Goal: Task Accomplishment & Management: Use online tool/utility

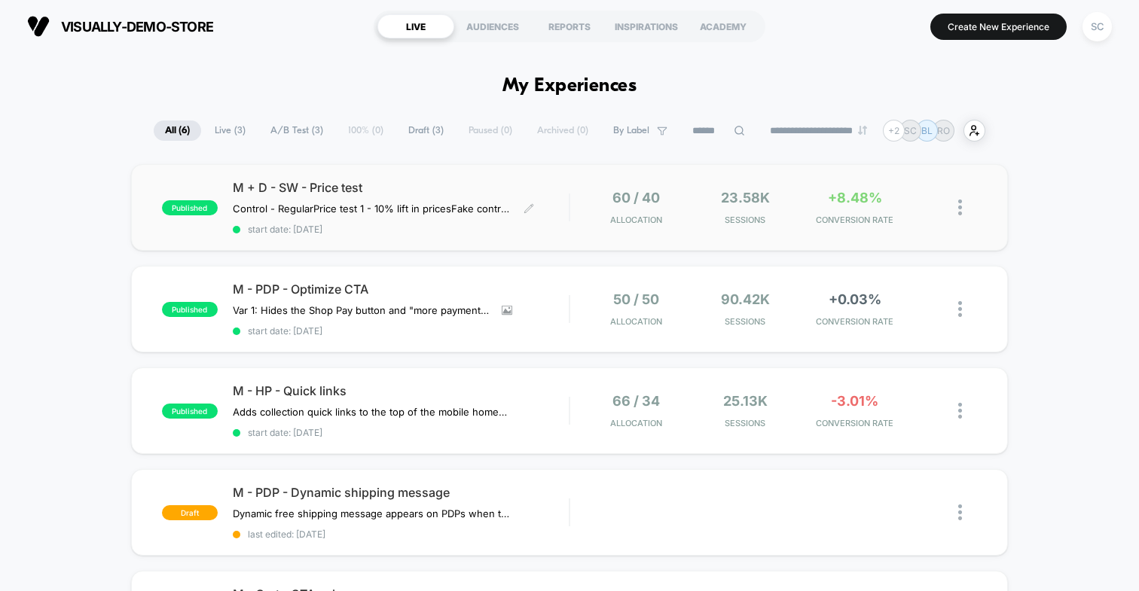
click at [374, 220] on div "M + D - SW - Price test Control - Regular Price test 1 - 10% lift in prices Fak…" at bounding box center [401, 207] width 336 height 55
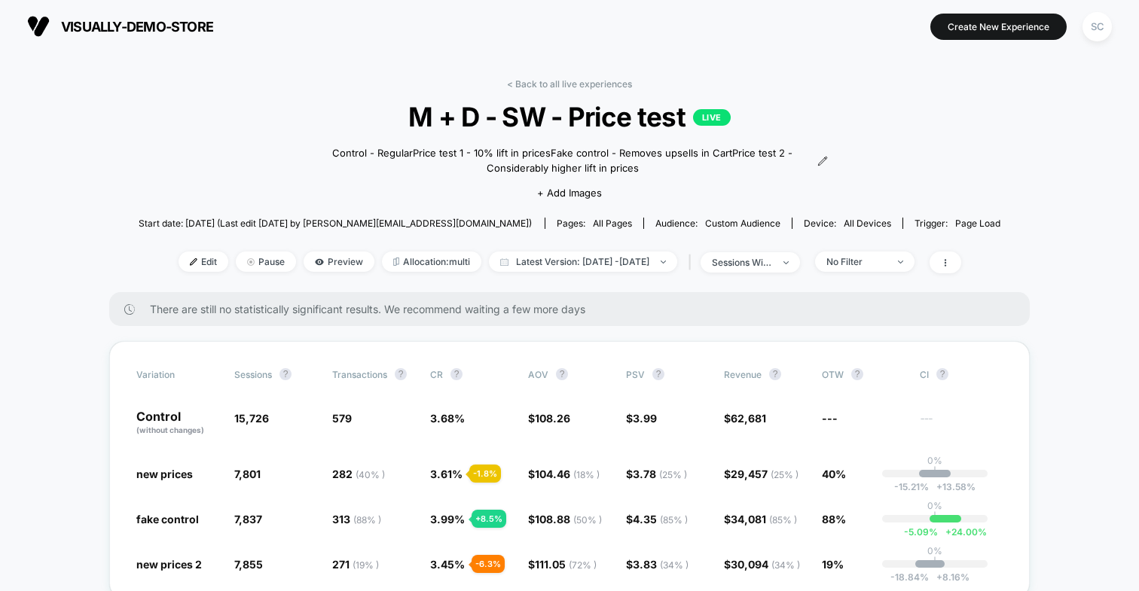
click at [580, 84] on link "< Back to all live experiences" at bounding box center [569, 83] width 125 height 11
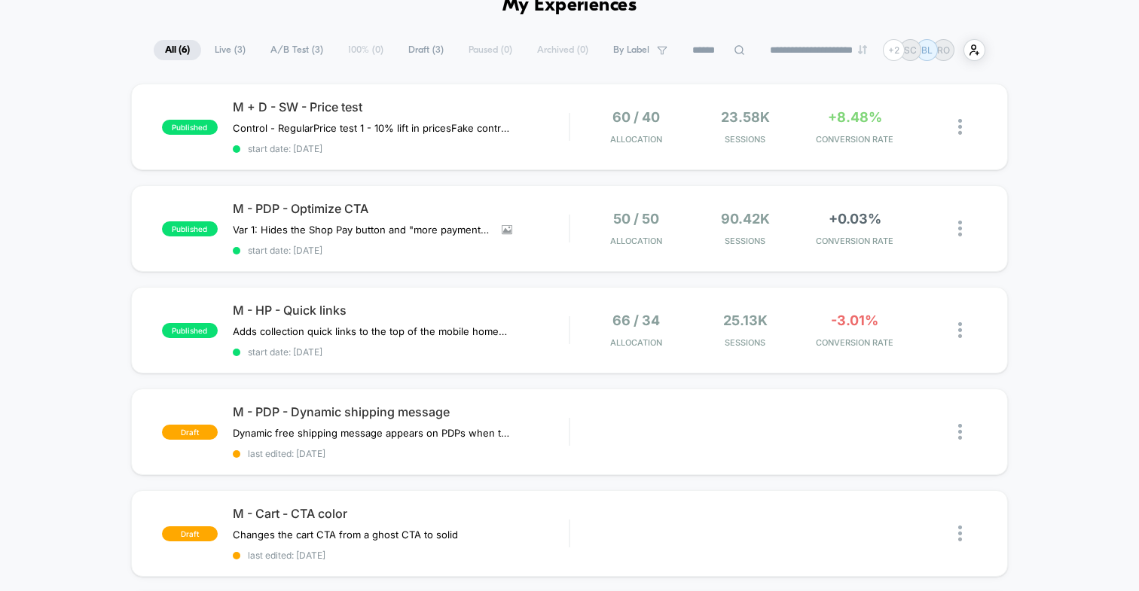
scroll to position [79, 0]
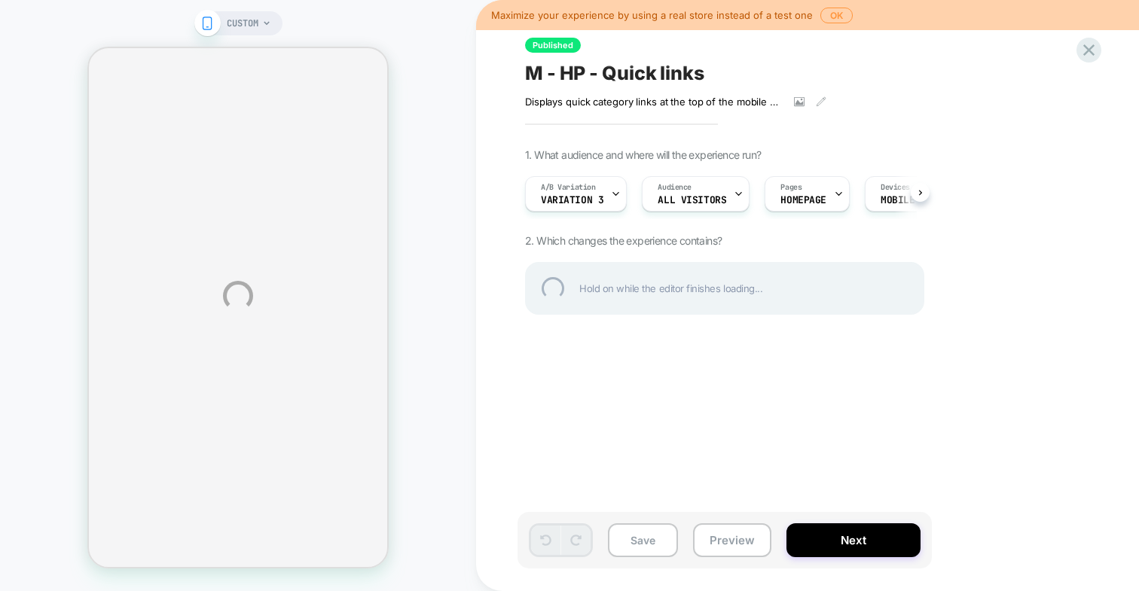
click at [802, 98] on div "CUSTOM Please note that there are saved changes pending for publish Publish Ign…" at bounding box center [569, 295] width 1139 height 591
click at [803, 107] on div "CUSTOM Please note that there are saved changes pending for publish Publish Ign…" at bounding box center [569, 295] width 1139 height 591
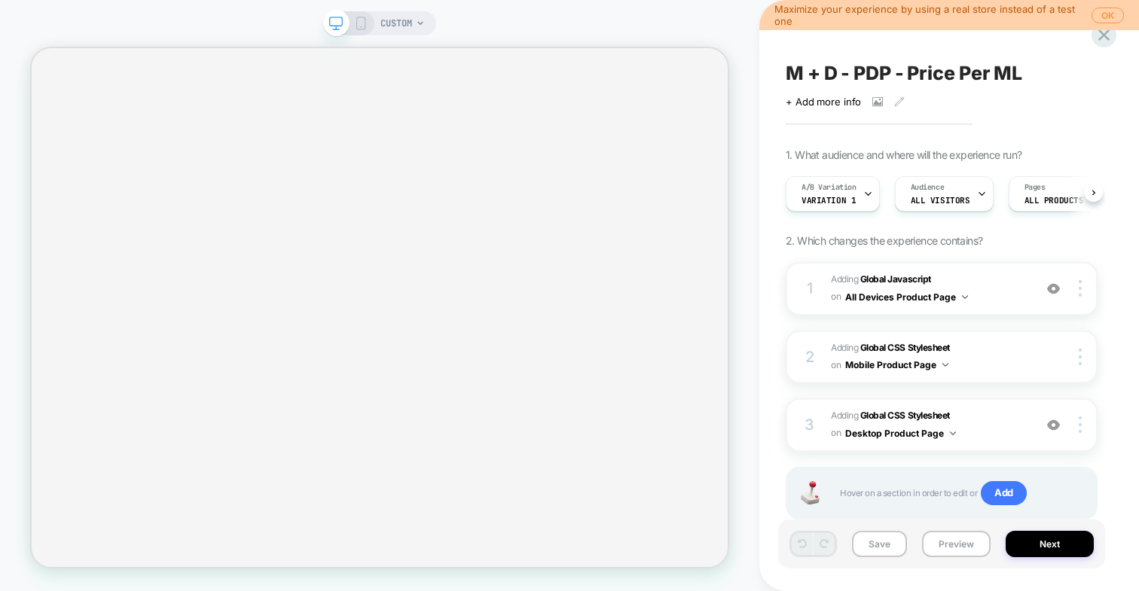
scroll to position [0, 1]
